Goal: Transaction & Acquisition: Book appointment/travel/reservation

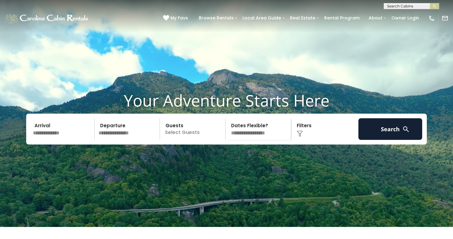
click at [68, 140] on input "text" at bounding box center [63, 129] width 64 height 22
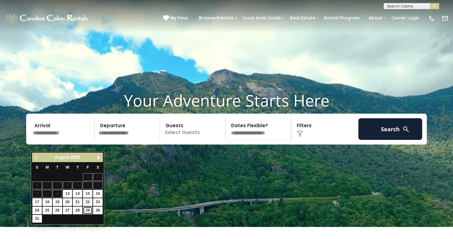
click at [89, 209] on link "29" at bounding box center [88, 210] width 10 height 8
type input "*******"
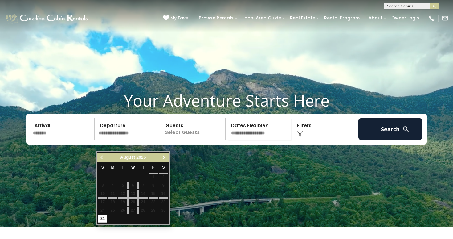
click at [165, 156] on span "Next" at bounding box center [164, 157] width 5 height 5
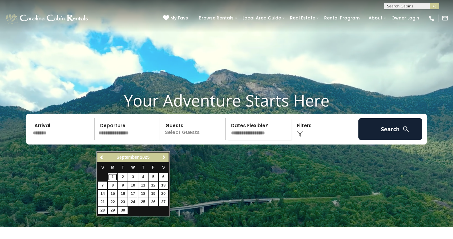
click at [112, 176] on link "1" at bounding box center [113, 177] width 10 height 8
type input "******"
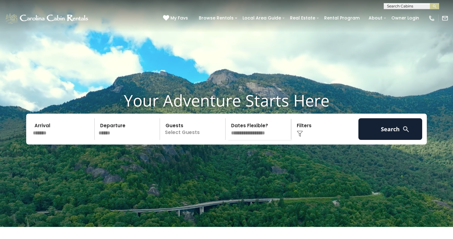
click at [173, 140] on p "Select Guests" at bounding box center [194, 129] width 64 height 22
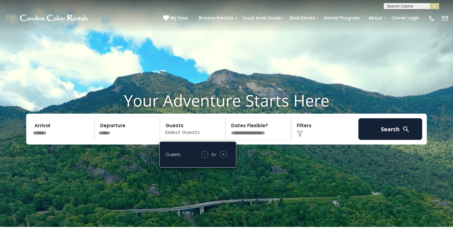
click at [224, 157] on span "+" at bounding box center [223, 154] width 2 height 6
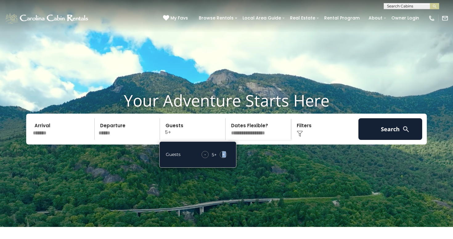
click at [224, 157] on span "+" at bounding box center [223, 154] width 2 height 6
click at [300, 137] on img at bounding box center [300, 133] width 6 height 6
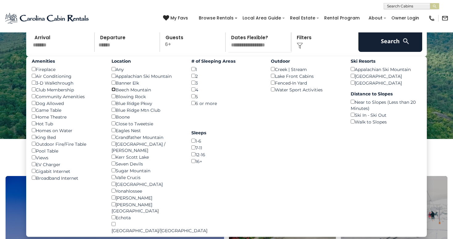
scroll to position [55, 0]
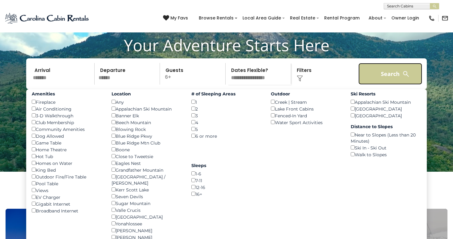
click at [376, 80] on button "Search" at bounding box center [391, 74] width 64 height 22
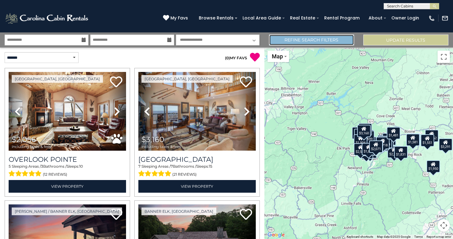
click at [321, 39] on link "Refine Search Filters" at bounding box center [311, 40] width 85 height 11
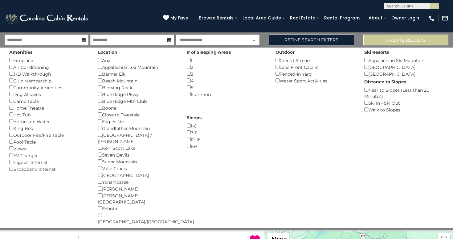
click at [122, 234] on div "**********" at bounding box center [66, 239] width 132 height 11
click at [228, 238] on span "0" at bounding box center [227, 240] width 2 height 5
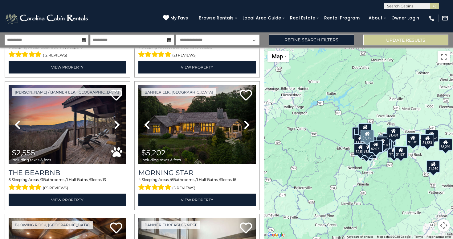
scroll to position [120, 0]
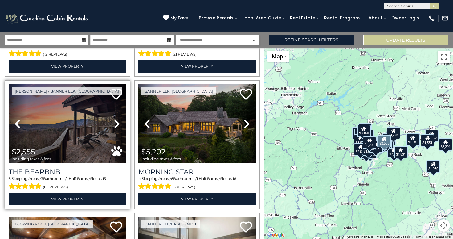
click at [121, 124] on link "Next" at bounding box center [118, 123] width 18 height 79
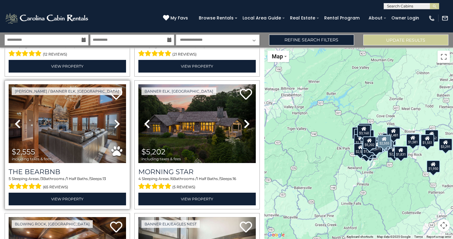
click at [121, 124] on link "Next" at bounding box center [118, 123] width 18 height 79
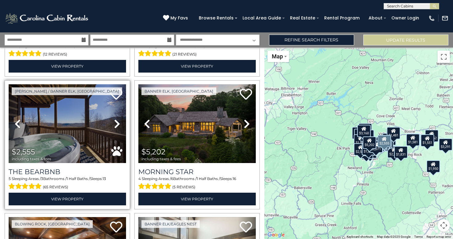
click at [121, 124] on link "Next" at bounding box center [118, 123] width 18 height 79
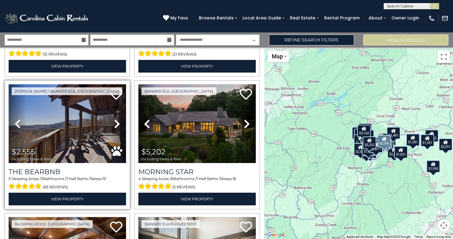
click at [121, 124] on link "Next" at bounding box center [118, 123] width 18 height 79
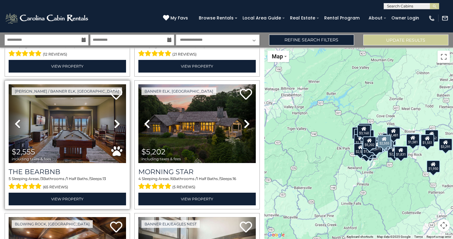
click at [121, 124] on link "Next" at bounding box center [118, 123] width 18 height 79
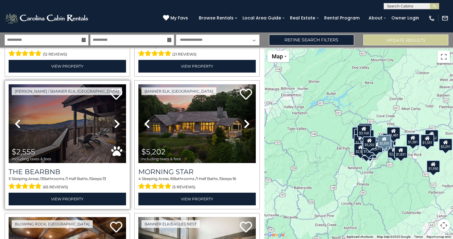
click at [121, 124] on link "Next" at bounding box center [118, 123] width 18 height 79
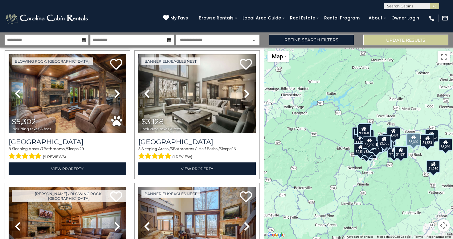
scroll to position [292, 0]
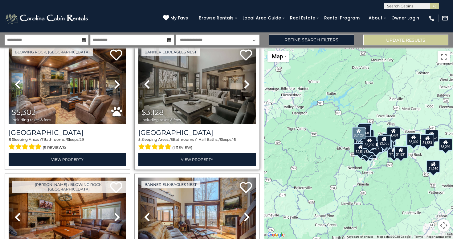
click at [245, 81] on icon at bounding box center [247, 84] width 6 height 10
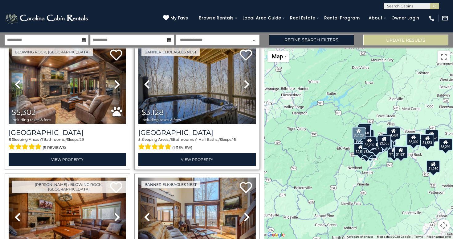
click at [245, 81] on icon at bounding box center [247, 84] width 6 height 10
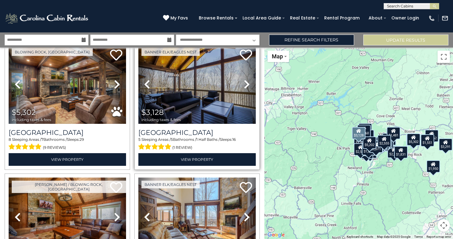
click at [245, 81] on icon at bounding box center [247, 84] width 6 height 10
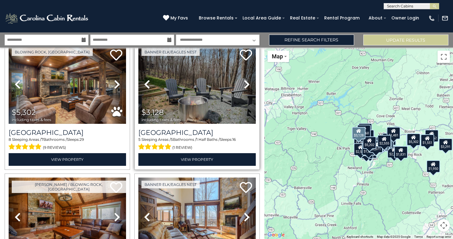
click at [245, 81] on icon at bounding box center [247, 84] width 6 height 10
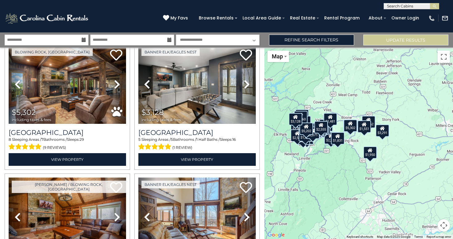
drag, startPoint x: 397, startPoint y: 181, endPoint x: 333, endPoint y: 167, distance: 65.3
click at [333, 167] on div "$2,056 $3,160 $2,555 $5,202 $5,302 $3,128 $5,562 $3,477 $3,291 $3,004 $2,260 $1…" at bounding box center [359, 143] width 189 height 191
click at [364, 130] on div "$1,551" at bounding box center [365, 126] width 14 height 12
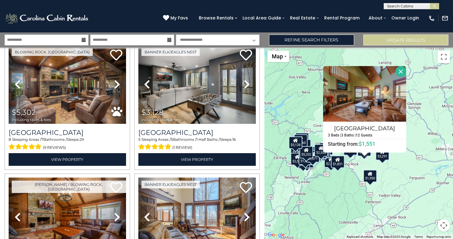
click at [371, 181] on div "$1,950" at bounding box center [371, 176] width 14 height 12
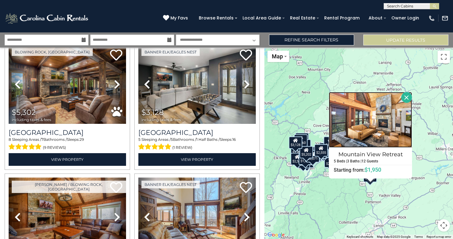
click at [399, 116] on img at bounding box center [370, 120] width 83 height 56
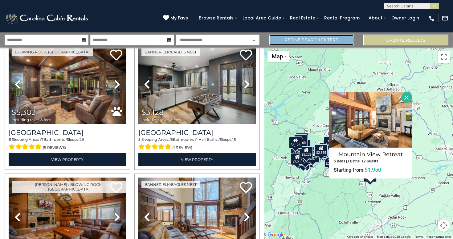
click at [312, 39] on link "Refine Search Filters" at bounding box center [311, 40] width 85 height 11
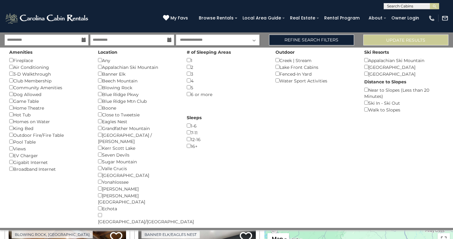
click at [18, 97] on div "Dog Allowed ()" at bounding box center [49, 94] width 80 height 7
click at [372, 42] on button "Please Update Results" at bounding box center [406, 40] width 85 height 11
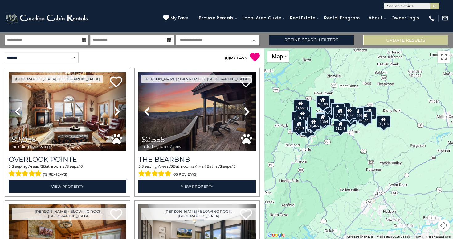
drag, startPoint x: 392, startPoint y: 163, endPoint x: 339, endPoint y: 140, distance: 58.3
click at [339, 140] on div "$2,056 $2,555 $5,562 $3,291 $2,031 $2,740 $1,904 $2,164 $1,354 $1,551 $2,553 $1…" at bounding box center [359, 143] width 189 height 191
click at [293, 38] on link "Refine Search Filters" at bounding box center [311, 40] width 85 height 11
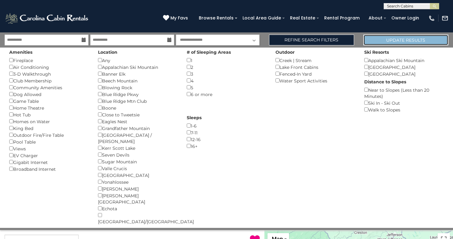
click at [385, 40] on button "Update Results" at bounding box center [406, 40] width 85 height 11
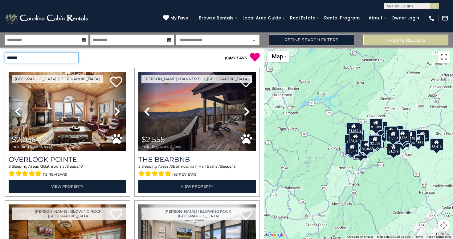
click at [70, 56] on select "**********" at bounding box center [42, 57] width 74 height 11
select select "*********"
click at [5, 52] on select "**********" at bounding box center [42, 57] width 74 height 11
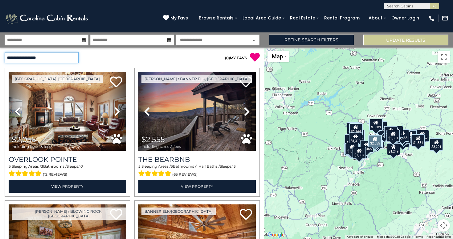
scroll to position [112, 0]
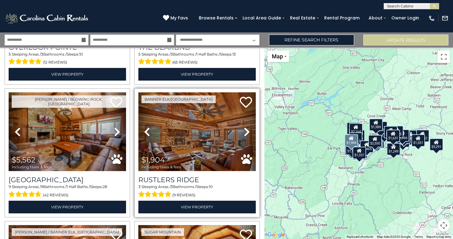
click at [247, 131] on icon at bounding box center [247, 132] width 6 height 10
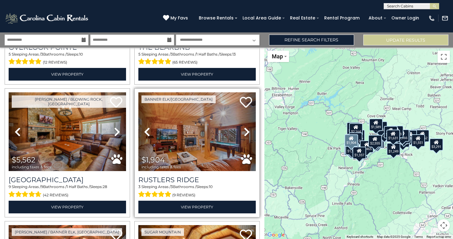
click at [247, 131] on icon at bounding box center [247, 132] width 6 height 10
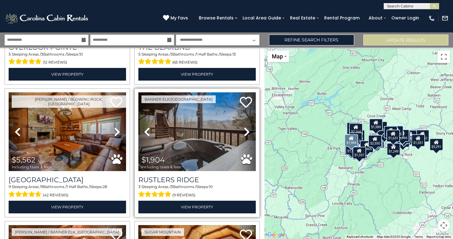
click at [247, 131] on icon at bounding box center [247, 132] width 6 height 10
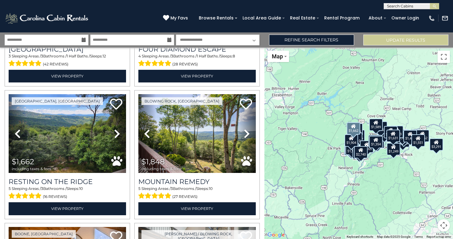
scroll to position [774, 0]
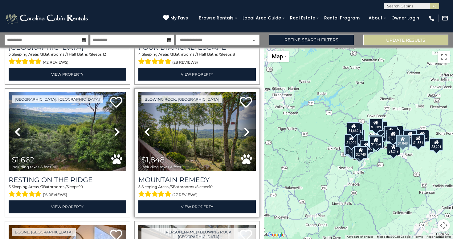
click at [245, 132] on icon at bounding box center [247, 132] width 6 height 10
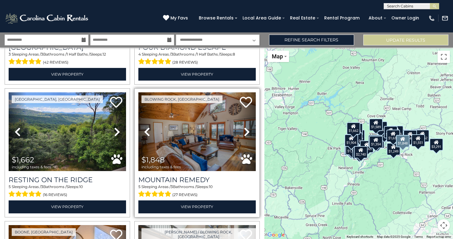
click at [245, 132] on icon at bounding box center [247, 132] width 6 height 10
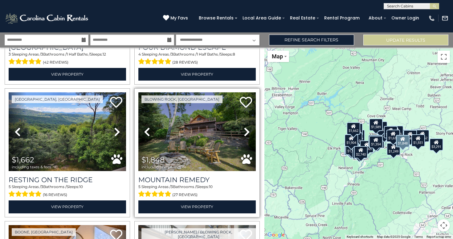
click at [245, 132] on icon at bounding box center [247, 132] width 6 height 10
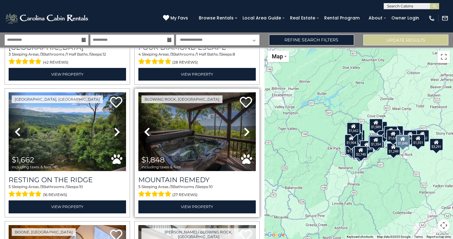
click at [245, 132] on icon at bounding box center [247, 132] width 6 height 10
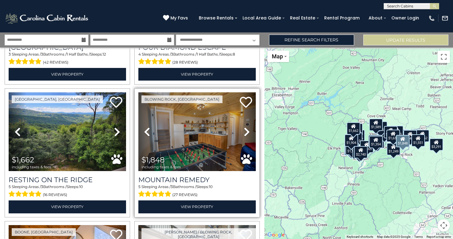
click at [245, 132] on icon at bounding box center [247, 132] width 6 height 10
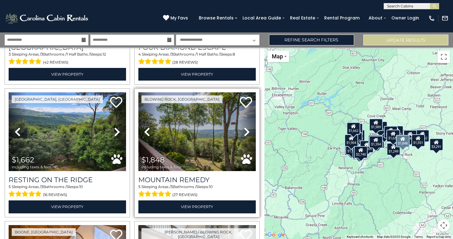
click at [245, 132] on icon at bounding box center [247, 132] width 6 height 10
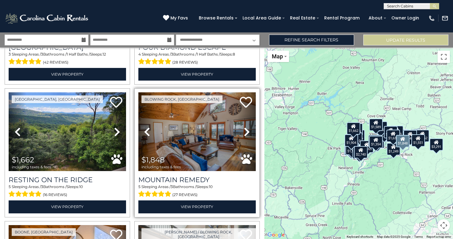
click at [245, 132] on icon at bounding box center [247, 132] width 6 height 10
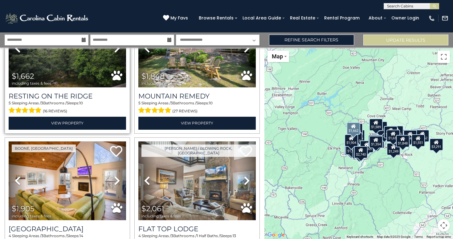
scroll to position [936, 0]
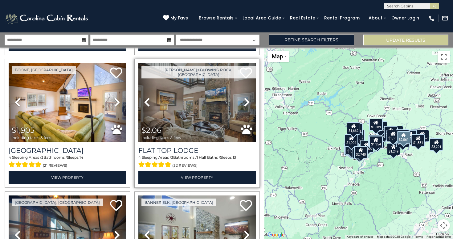
click at [245, 101] on icon at bounding box center [247, 102] width 6 height 10
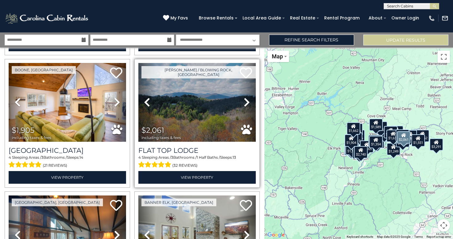
click at [245, 101] on icon at bounding box center [247, 102] width 6 height 10
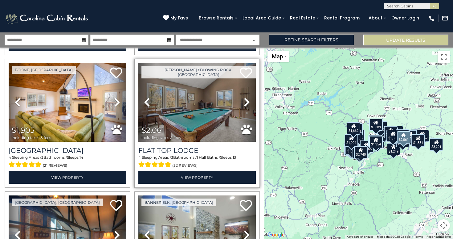
click at [245, 101] on icon at bounding box center [247, 102] width 6 height 10
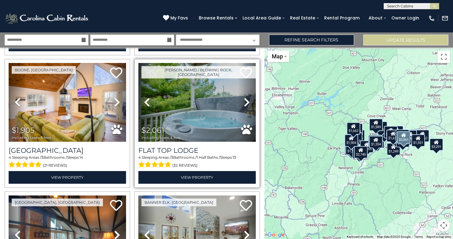
click at [245, 101] on icon at bounding box center [247, 102] width 6 height 10
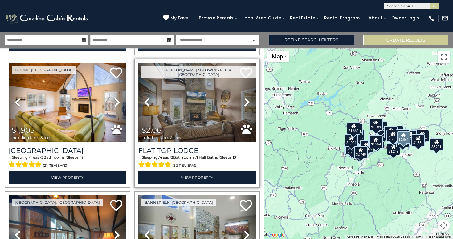
click at [245, 101] on icon at bounding box center [247, 102] width 6 height 10
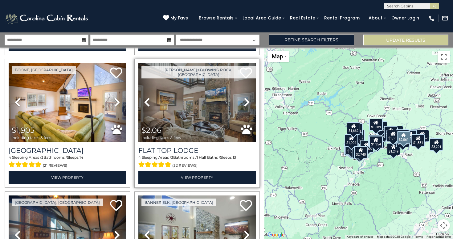
click at [245, 101] on icon at bounding box center [247, 102] width 6 height 10
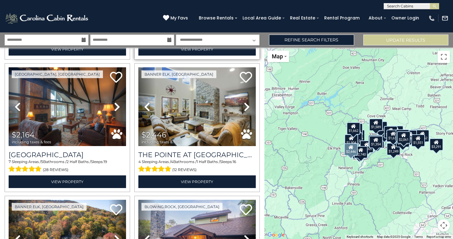
scroll to position [1182, 0]
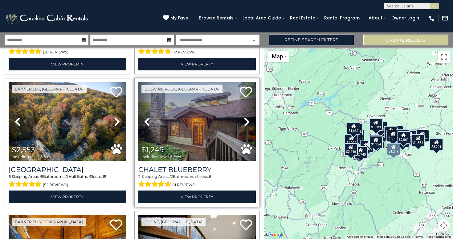
click at [248, 123] on icon at bounding box center [247, 122] width 6 height 10
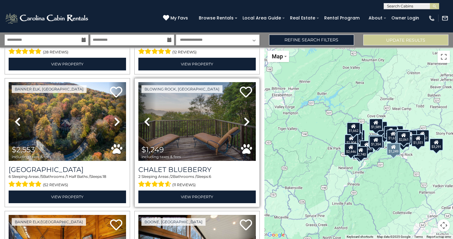
click at [247, 123] on icon at bounding box center [247, 122] width 6 height 10
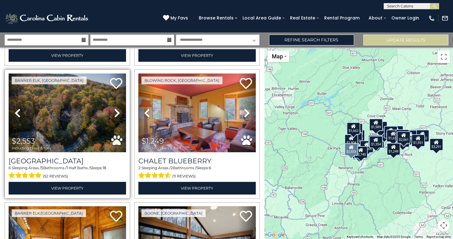
scroll to position [1192, 0]
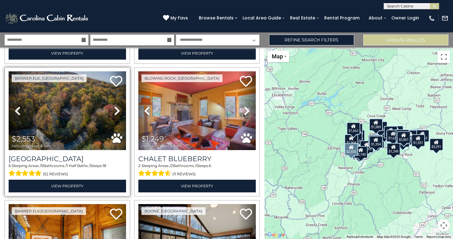
click at [115, 110] on icon at bounding box center [117, 111] width 6 height 10
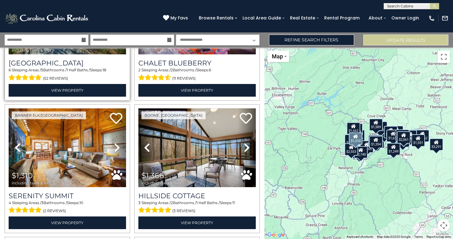
scroll to position [1323, 0]
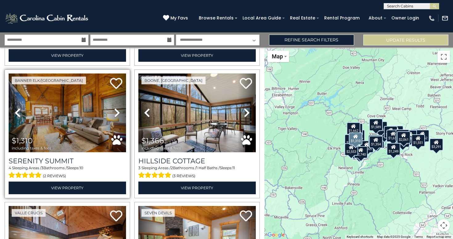
click at [119, 110] on icon at bounding box center [117, 113] width 6 height 10
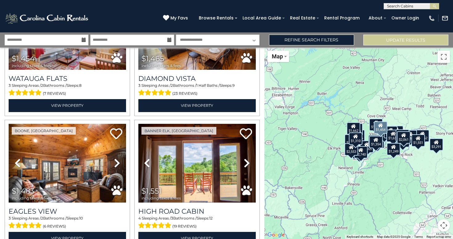
scroll to position [1569, 0]
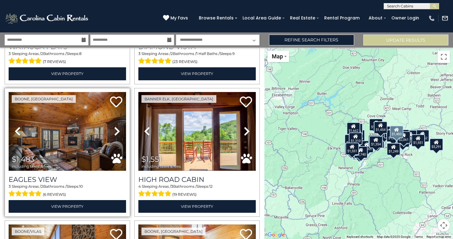
click at [116, 133] on icon at bounding box center [117, 131] width 6 height 10
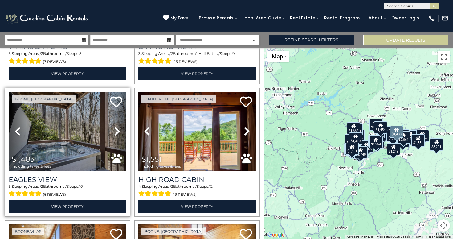
click at [116, 133] on icon at bounding box center [117, 131] width 6 height 10
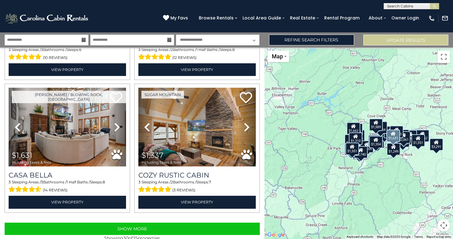
scroll to position [1835, 0]
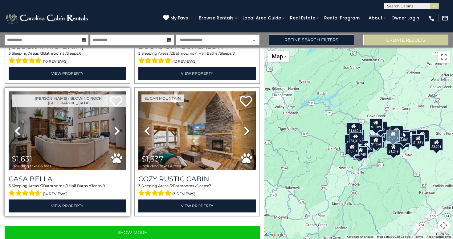
click at [116, 130] on icon at bounding box center [117, 131] width 6 height 10
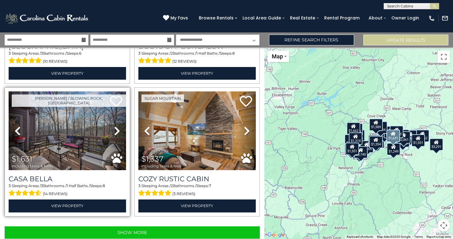
click at [116, 130] on icon at bounding box center [117, 131] width 6 height 10
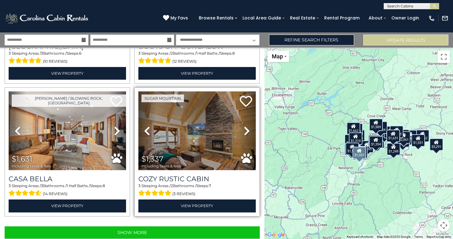
scroll to position [1849, 0]
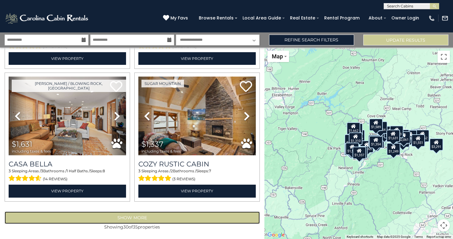
click at [191, 217] on button "Show More" at bounding box center [132, 217] width 255 height 12
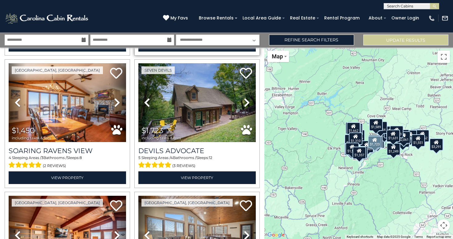
scroll to position [2000, 0]
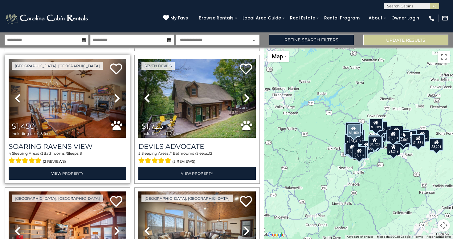
click at [117, 97] on icon at bounding box center [117, 98] width 6 height 10
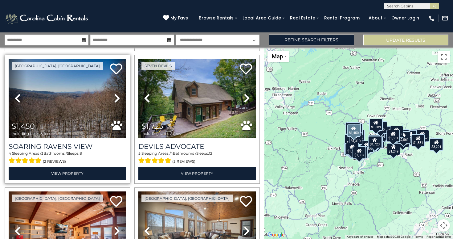
click at [117, 97] on icon at bounding box center [117, 98] width 6 height 10
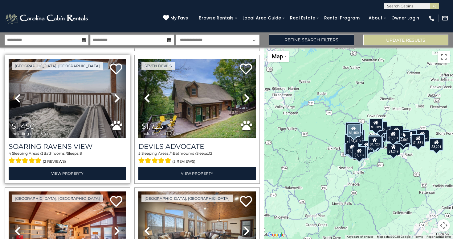
click at [117, 97] on icon at bounding box center [117, 98] width 6 height 10
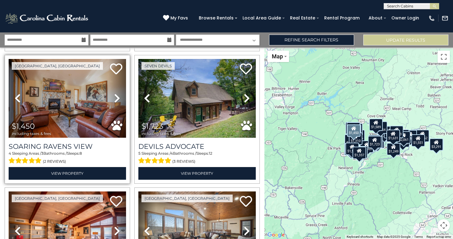
click at [117, 97] on icon at bounding box center [117, 98] width 6 height 10
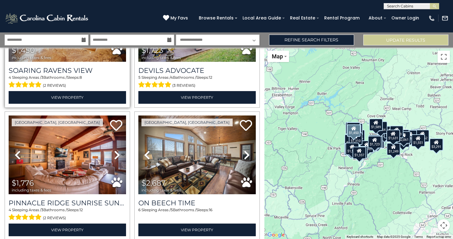
scroll to position [2123, 0]
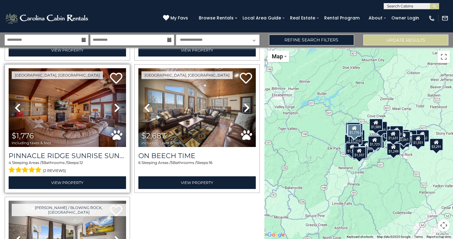
click at [114, 109] on icon at bounding box center [117, 108] width 6 height 10
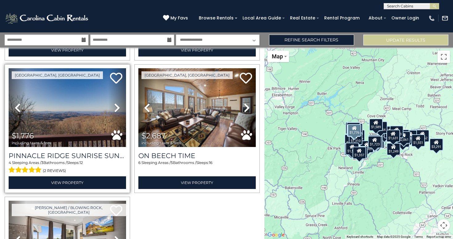
click at [114, 109] on icon at bounding box center [117, 108] width 6 height 10
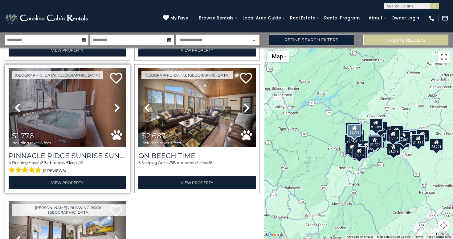
click at [114, 109] on icon at bounding box center [117, 108] width 6 height 10
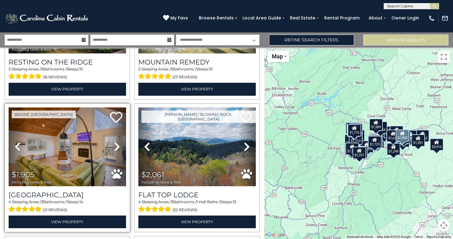
scroll to position [762, 0]
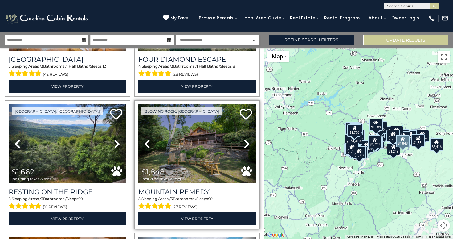
click at [248, 143] on icon at bounding box center [247, 144] width 6 height 10
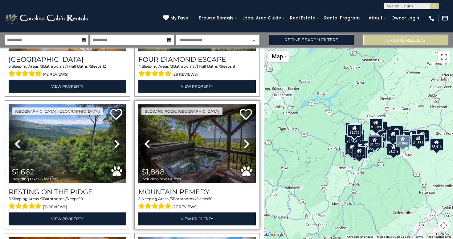
click at [248, 143] on icon at bounding box center [247, 144] width 6 height 10
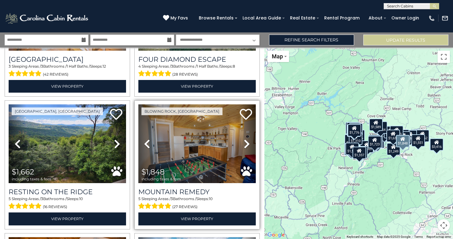
click at [248, 143] on icon at bounding box center [247, 144] width 6 height 10
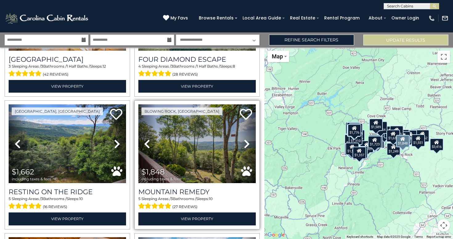
click at [248, 143] on icon at bounding box center [247, 144] width 6 height 10
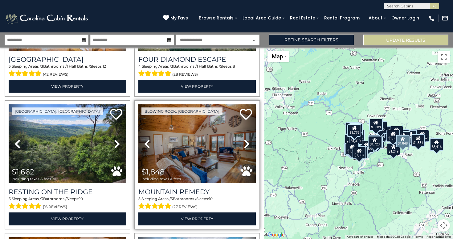
click at [248, 143] on icon at bounding box center [247, 144] width 6 height 10
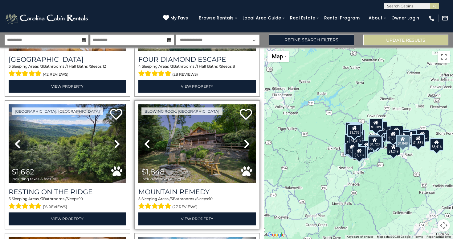
click at [248, 143] on icon at bounding box center [247, 144] width 6 height 10
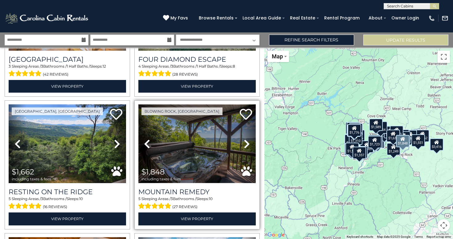
click at [222, 143] on img at bounding box center [197, 143] width 118 height 79
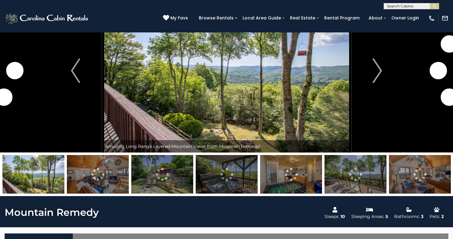
scroll to position [43, 0]
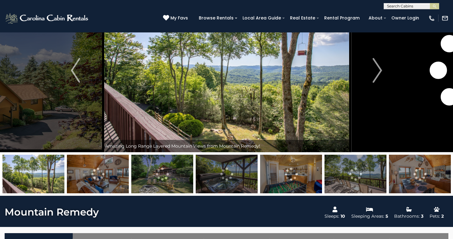
click at [412, 171] on img at bounding box center [420, 174] width 62 height 39
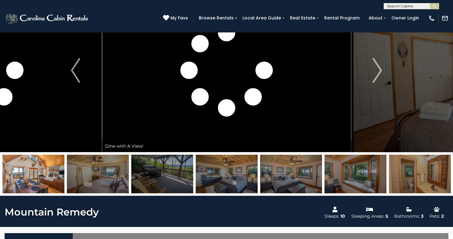
click at [121, 177] on img at bounding box center [98, 174] width 62 height 39
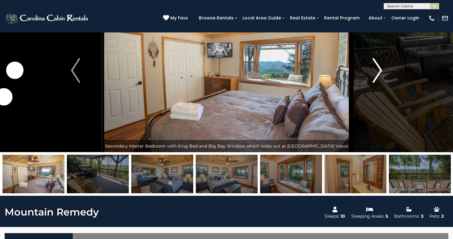
click at [375, 71] on img "Next" at bounding box center [377, 70] width 9 height 25
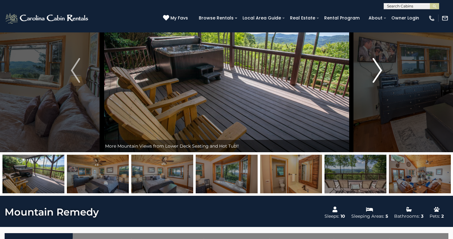
click at [375, 71] on img "Next" at bounding box center [377, 70] width 9 height 25
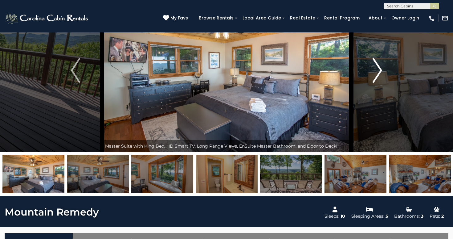
click at [375, 71] on img "Next" at bounding box center [377, 70] width 9 height 25
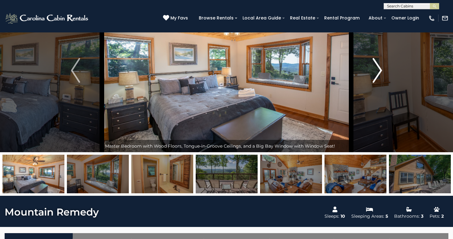
click at [375, 71] on img "Next" at bounding box center [377, 70] width 9 height 25
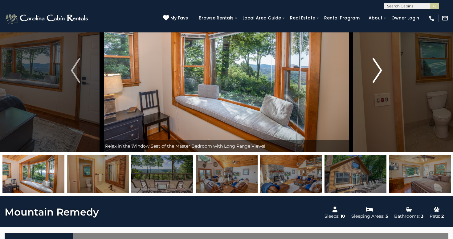
click at [375, 71] on img "Next" at bounding box center [377, 70] width 9 height 25
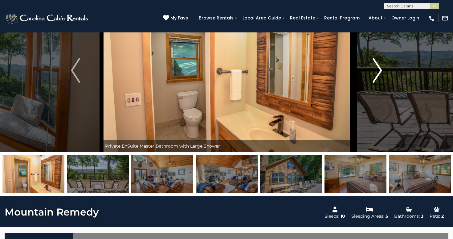
click at [375, 71] on img "Next" at bounding box center [377, 70] width 9 height 25
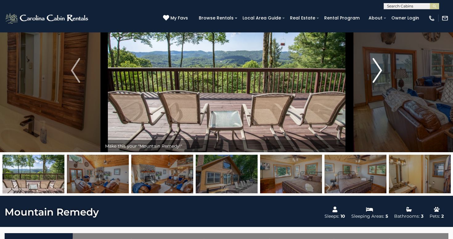
click at [375, 71] on img "Next" at bounding box center [377, 70] width 9 height 25
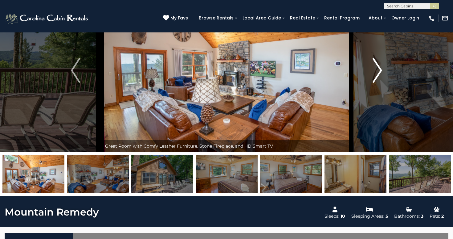
click at [375, 71] on img "Next" at bounding box center [377, 70] width 9 height 25
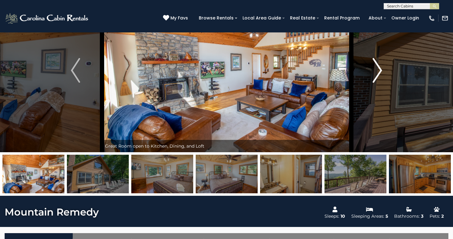
click at [375, 71] on img "Next" at bounding box center [377, 70] width 9 height 25
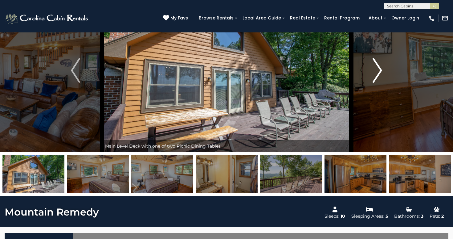
click at [375, 71] on img "Next" at bounding box center [377, 70] width 9 height 25
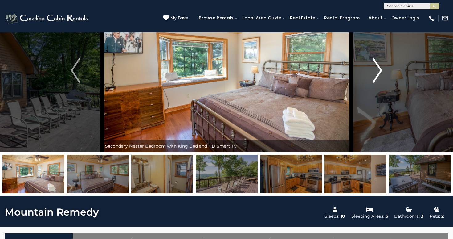
click at [375, 71] on img "Next" at bounding box center [377, 70] width 9 height 25
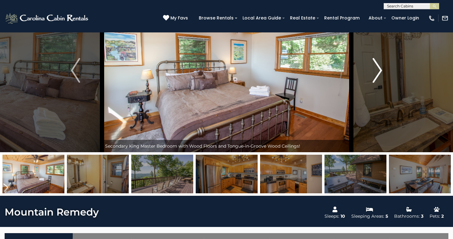
click at [375, 71] on img "Next" at bounding box center [377, 70] width 9 height 25
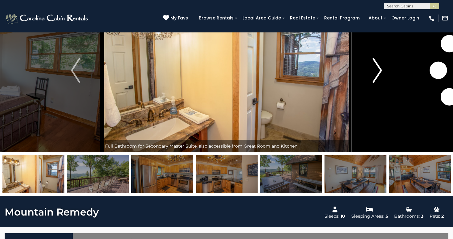
click at [375, 71] on img "Next" at bounding box center [377, 70] width 9 height 25
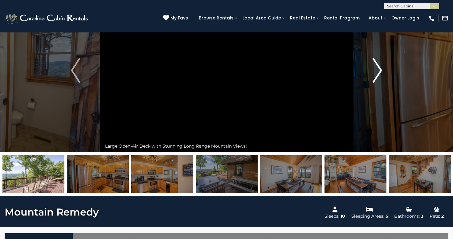
click at [375, 71] on img "Next" at bounding box center [377, 70] width 9 height 25
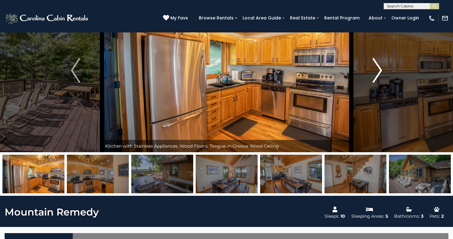
click at [375, 71] on img "Next" at bounding box center [377, 70] width 9 height 25
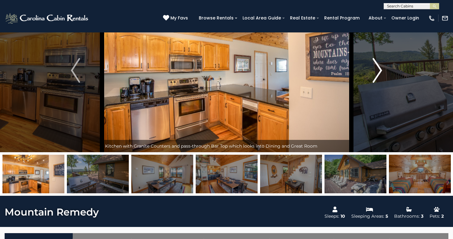
click at [375, 71] on img "Next" at bounding box center [377, 70] width 9 height 25
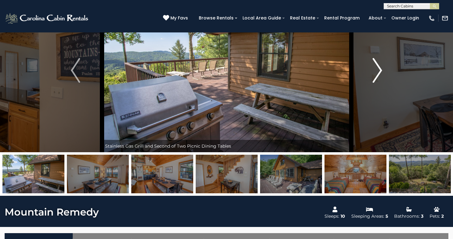
click at [375, 71] on img "Next" at bounding box center [377, 70] width 9 height 25
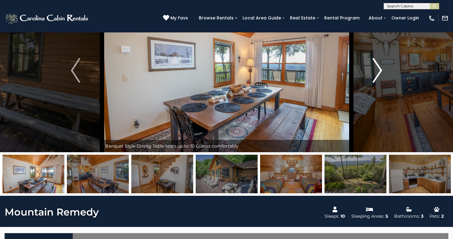
click at [377, 71] on img "Next" at bounding box center [377, 70] width 9 height 25
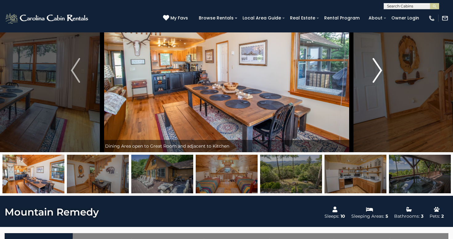
click at [377, 71] on img "Next" at bounding box center [377, 70] width 9 height 25
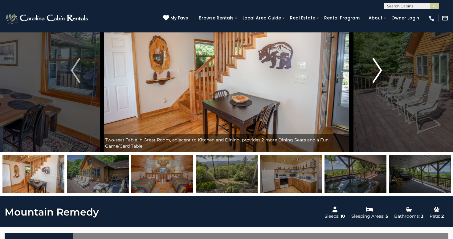
click at [377, 71] on img "Next" at bounding box center [377, 70] width 9 height 25
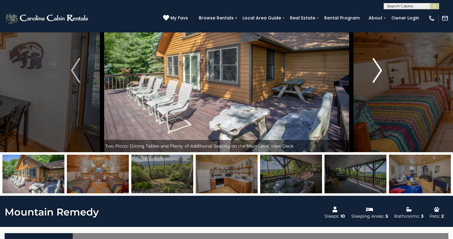
click at [377, 71] on img "Next" at bounding box center [377, 70] width 9 height 25
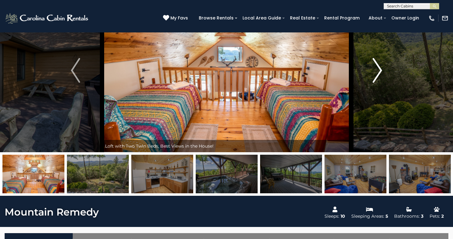
click at [377, 71] on img "Next" at bounding box center [377, 70] width 9 height 25
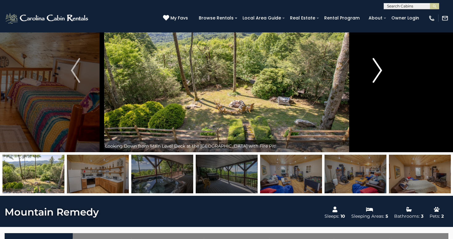
click at [377, 71] on img "Next" at bounding box center [377, 70] width 9 height 25
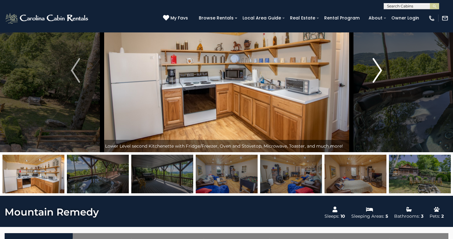
click at [377, 71] on img "Next" at bounding box center [377, 70] width 9 height 25
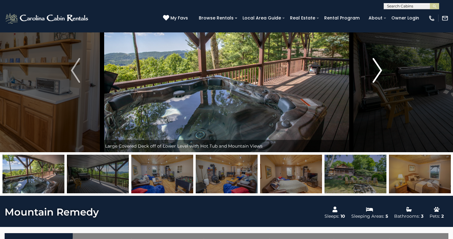
click at [377, 71] on img "Next" at bounding box center [377, 70] width 9 height 25
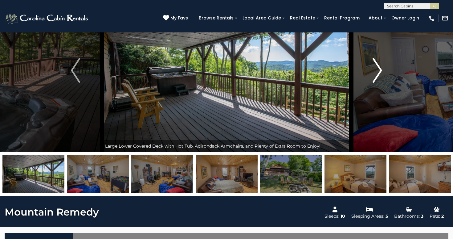
click at [377, 71] on img "Next" at bounding box center [377, 70] width 9 height 25
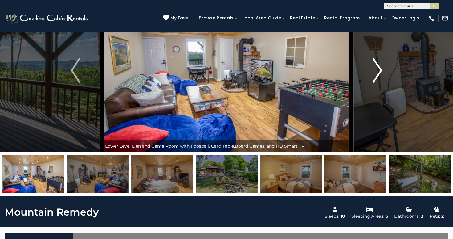
click at [379, 72] on img "Next" at bounding box center [377, 70] width 9 height 25
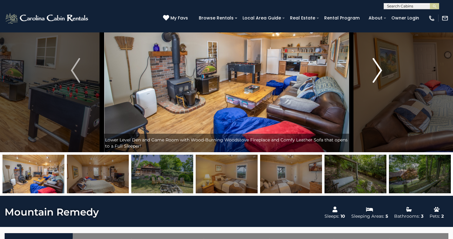
click at [379, 72] on img "Next" at bounding box center [377, 70] width 9 height 25
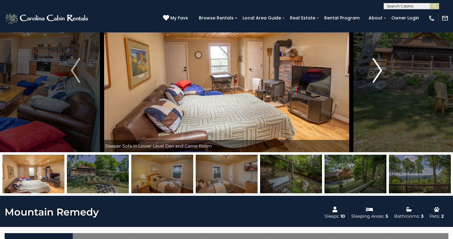
click at [379, 72] on img "Next" at bounding box center [377, 70] width 9 height 25
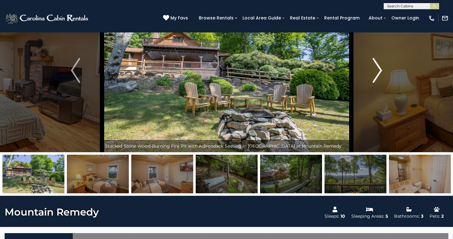
click at [379, 72] on img "Next" at bounding box center [377, 70] width 9 height 25
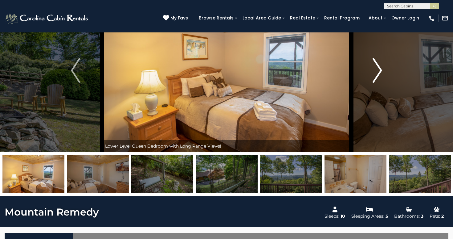
click at [379, 72] on img "Next" at bounding box center [377, 70] width 9 height 25
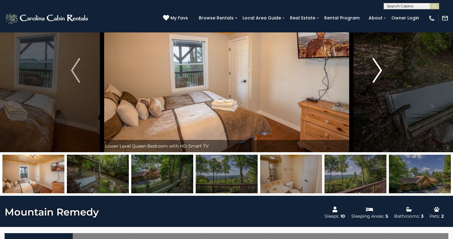
click at [379, 72] on img "Next" at bounding box center [377, 70] width 9 height 25
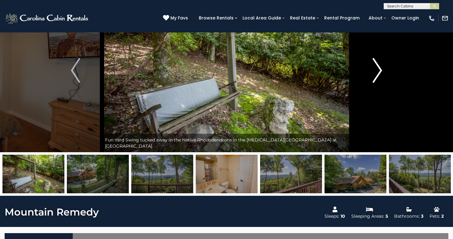
click at [379, 72] on img "Next" at bounding box center [377, 70] width 9 height 25
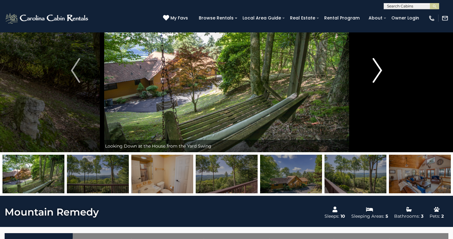
click at [379, 72] on img "Next" at bounding box center [377, 70] width 9 height 25
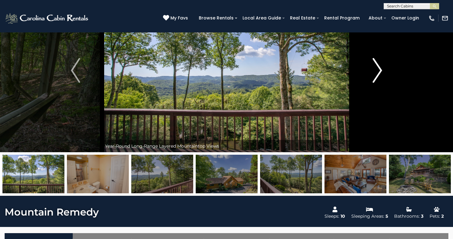
click at [379, 72] on img "Next" at bounding box center [377, 70] width 9 height 25
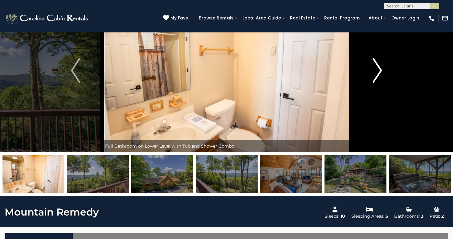
click at [379, 72] on img "Next" at bounding box center [377, 70] width 9 height 25
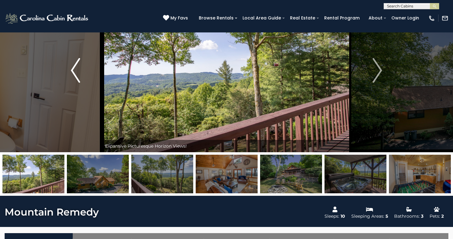
click at [79, 65] on img "Previous" at bounding box center [75, 70] width 9 height 25
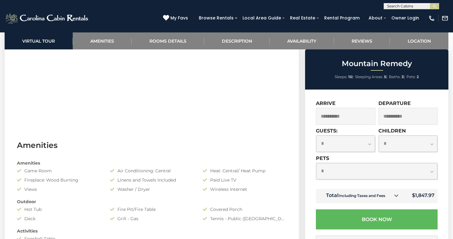
scroll to position [466, 0]
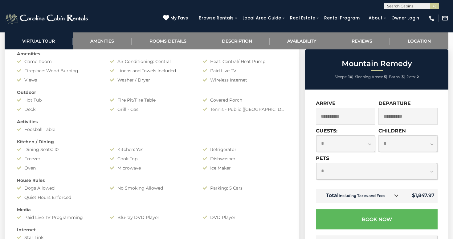
click at [361, 171] on select "**********" at bounding box center [376, 171] width 121 height 16
click at [316, 163] on select "**********" at bounding box center [376, 171] width 121 height 16
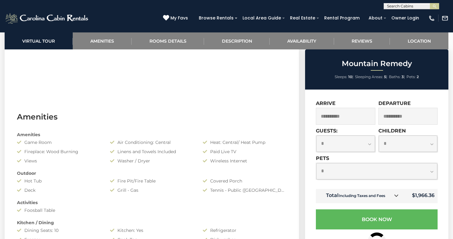
scroll to position [365, 0]
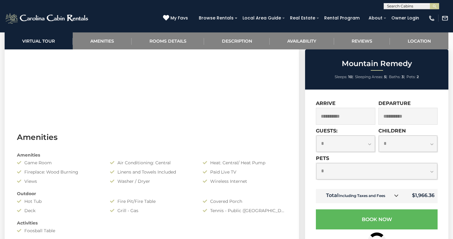
click at [328, 168] on select "**********" at bounding box center [376, 171] width 121 height 16
click at [316, 163] on select "**********" at bounding box center [376, 171] width 121 height 16
click at [335, 174] on select "**********" at bounding box center [376, 171] width 121 height 16
select select "*"
click at [316, 163] on select "**********" at bounding box center [376, 171] width 121 height 16
